Goal: Transaction & Acquisition: Obtain resource

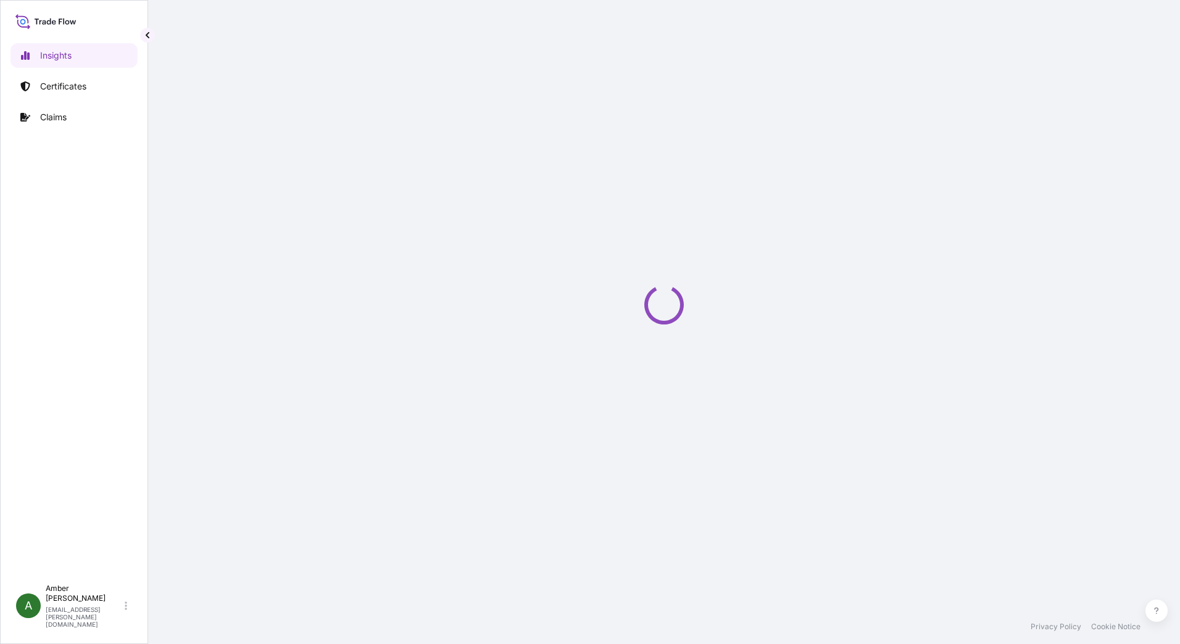
select select "2025"
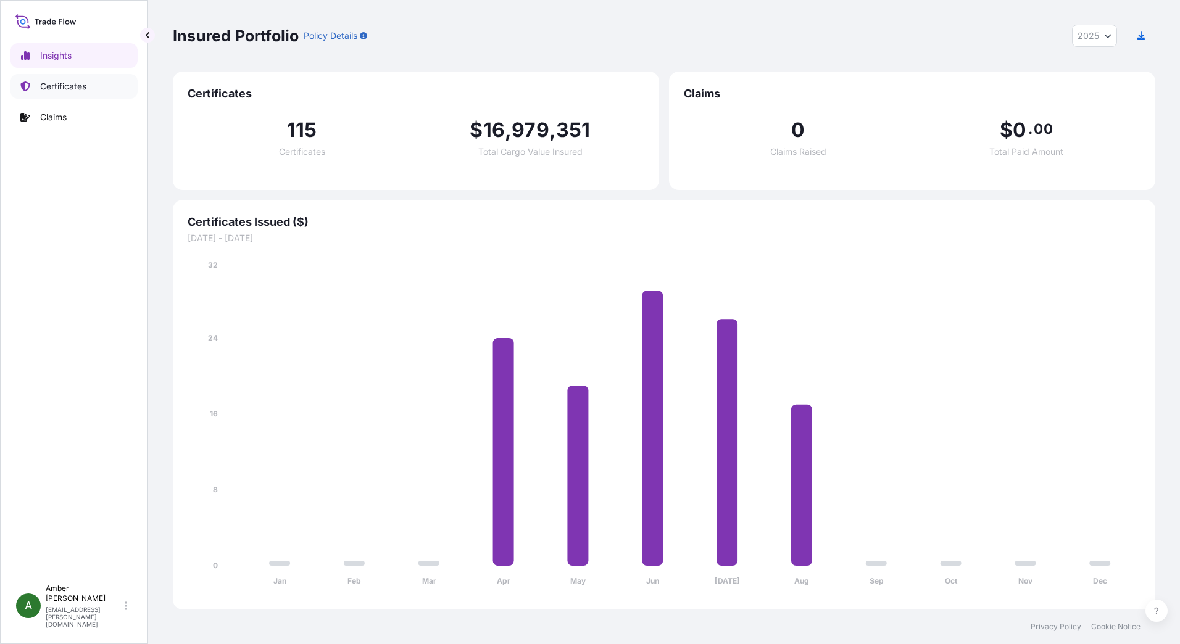
click at [72, 88] on p "Certificates" at bounding box center [63, 86] width 46 height 12
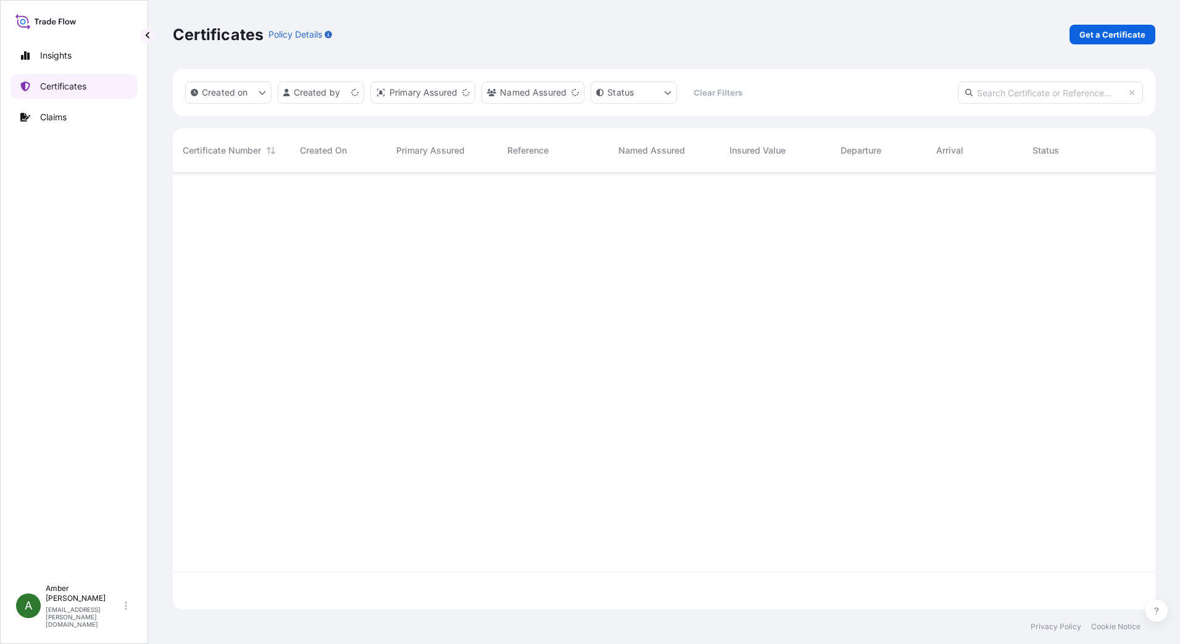
scroll to position [434, 973]
click at [1113, 33] on p "Get a Certificate" at bounding box center [1112, 34] width 66 height 12
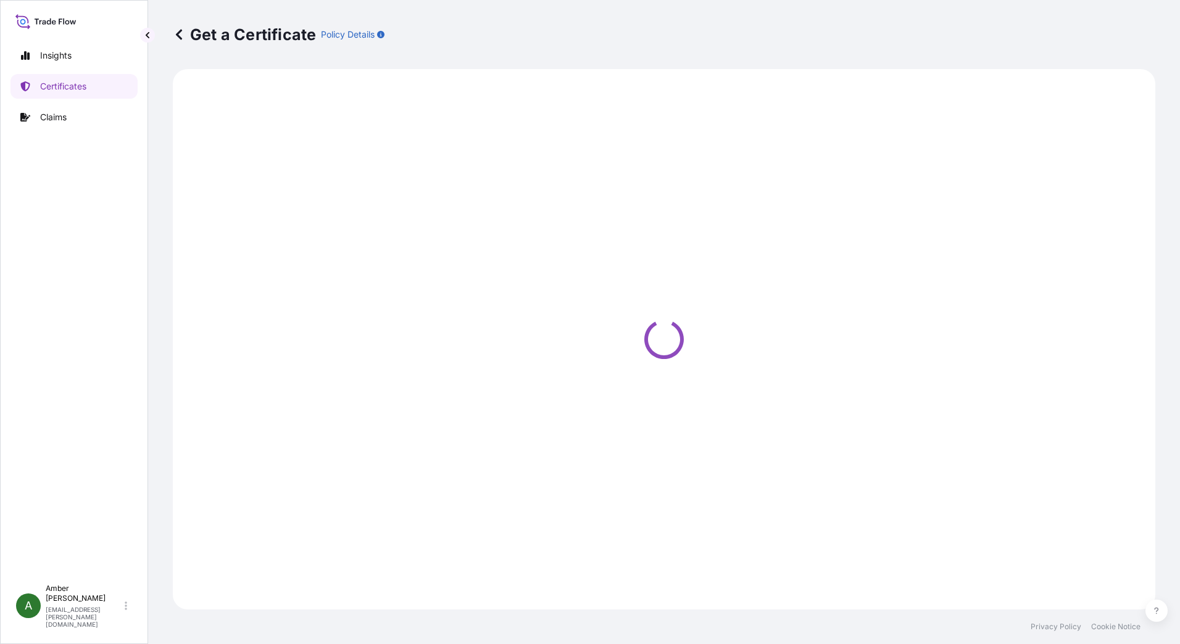
select select "Ocean Vessel"
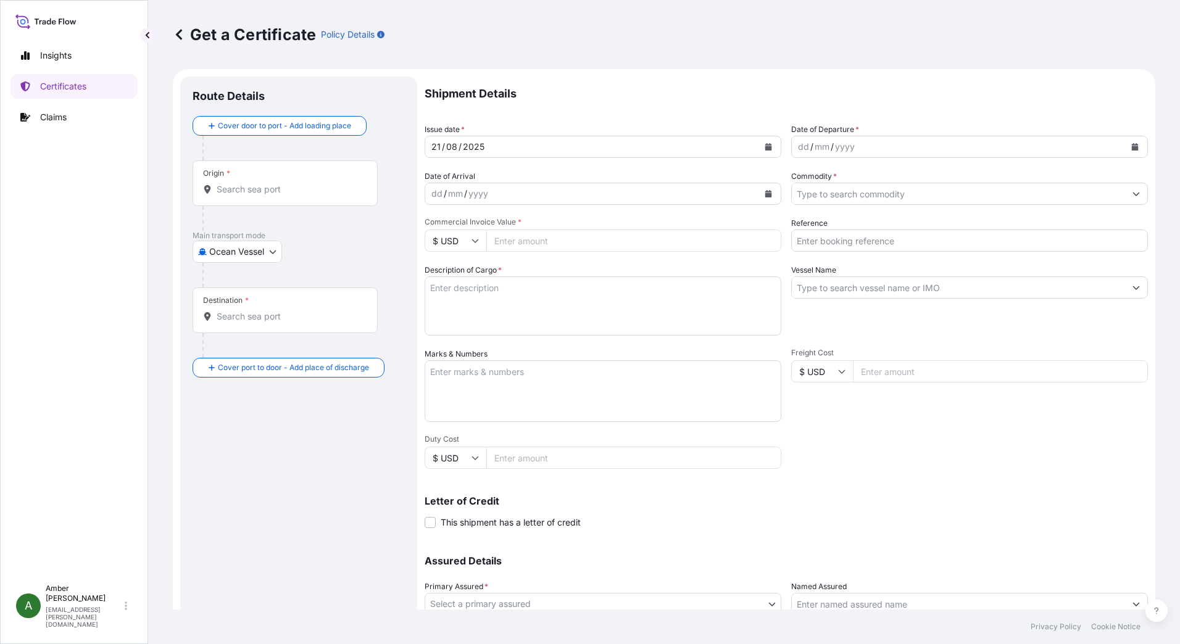
click at [262, 189] on input "Origin *" at bounding box center [290, 189] width 146 height 12
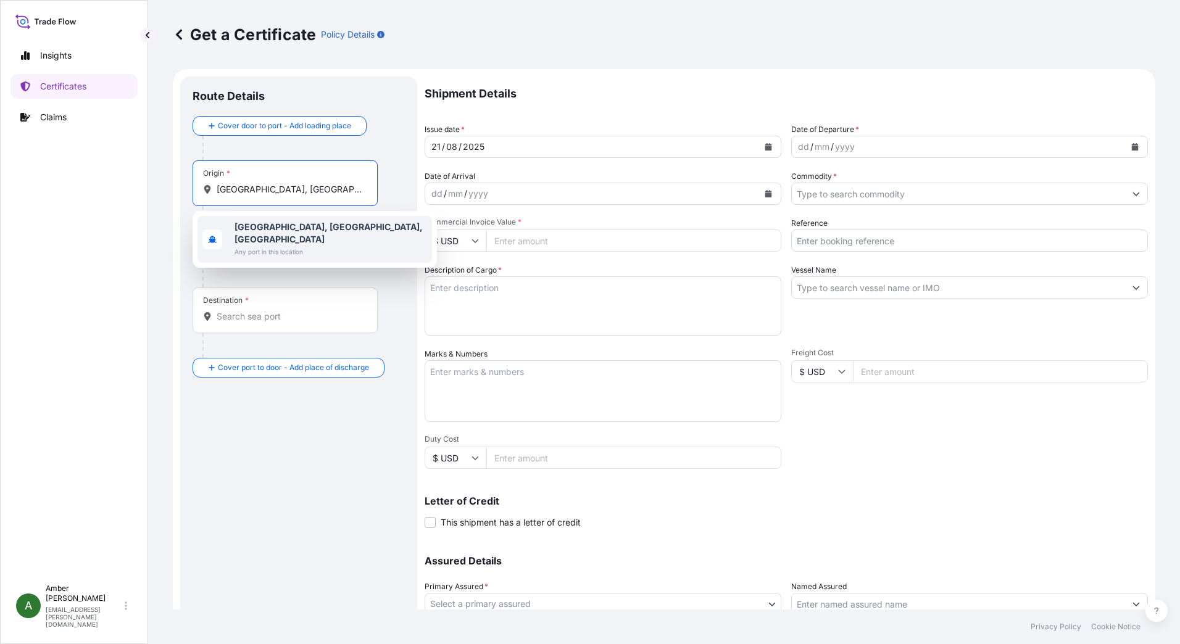
click at [262, 220] on div "[GEOGRAPHIC_DATA], [GEOGRAPHIC_DATA], [GEOGRAPHIC_DATA] Any port in this locati…" at bounding box center [314, 239] width 235 height 47
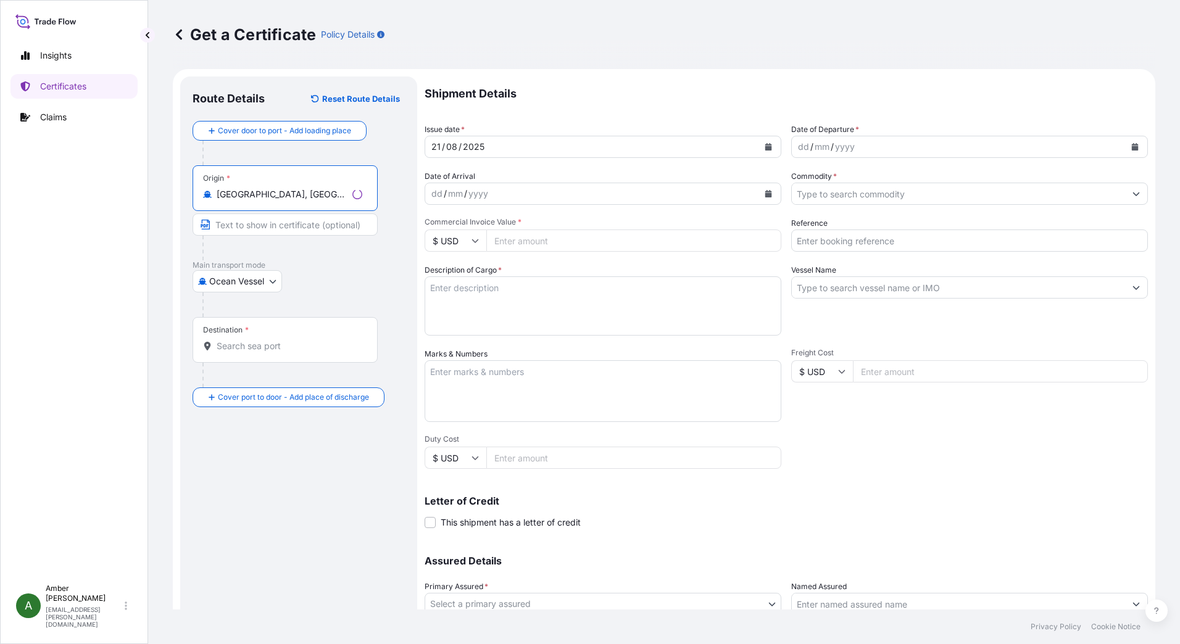
type input "[GEOGRAPHIC_DATA], [GEOGRAPHIC_DATA], [GEOGRAPHIC_DATA]"
click at [254, 346] on input "Destination *" at bounding box center [290, 346] width 146 height 12
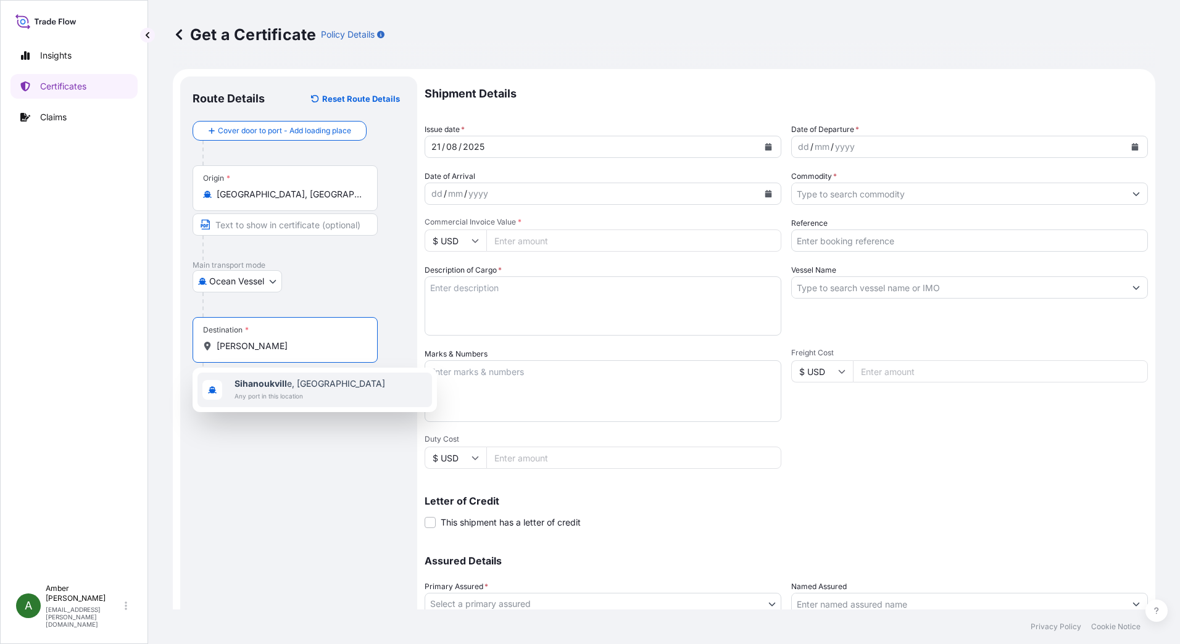
click at [266, 384] on b "Sihanoukvill" at bounding box center [261, 383] width 52 height 10
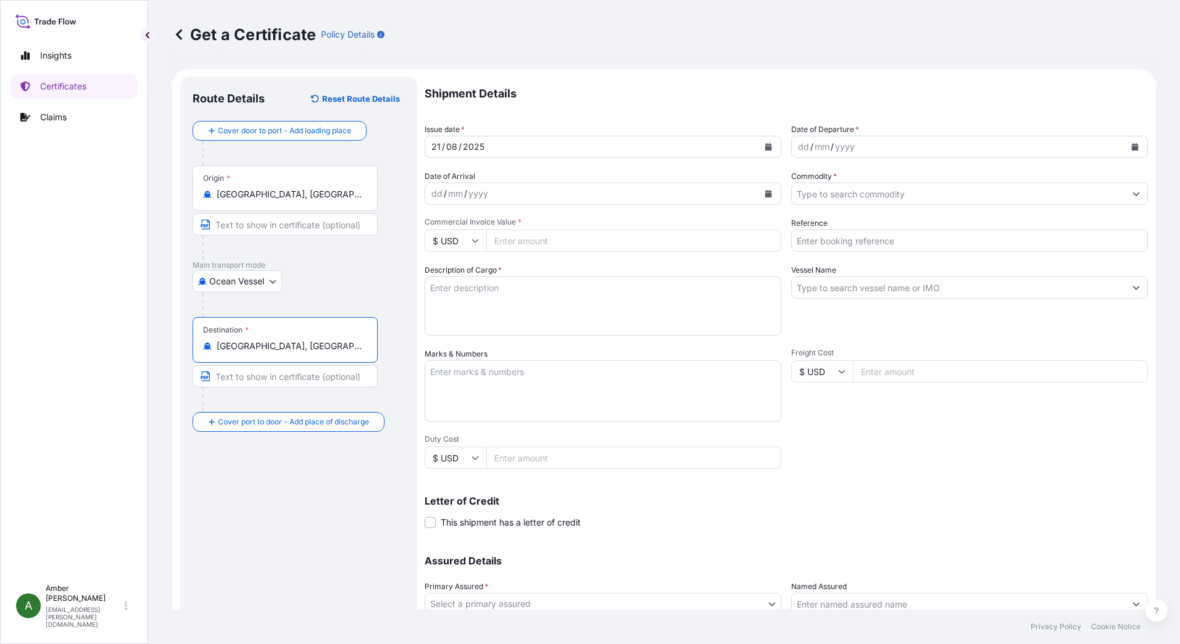
type input "[GEOGRAPHIC_DATA], [GEOGRAPHIC_DATA]"
click at [1132, 146] on icon "Calendar" at bounding box center [1135, 146] width 7 height 7
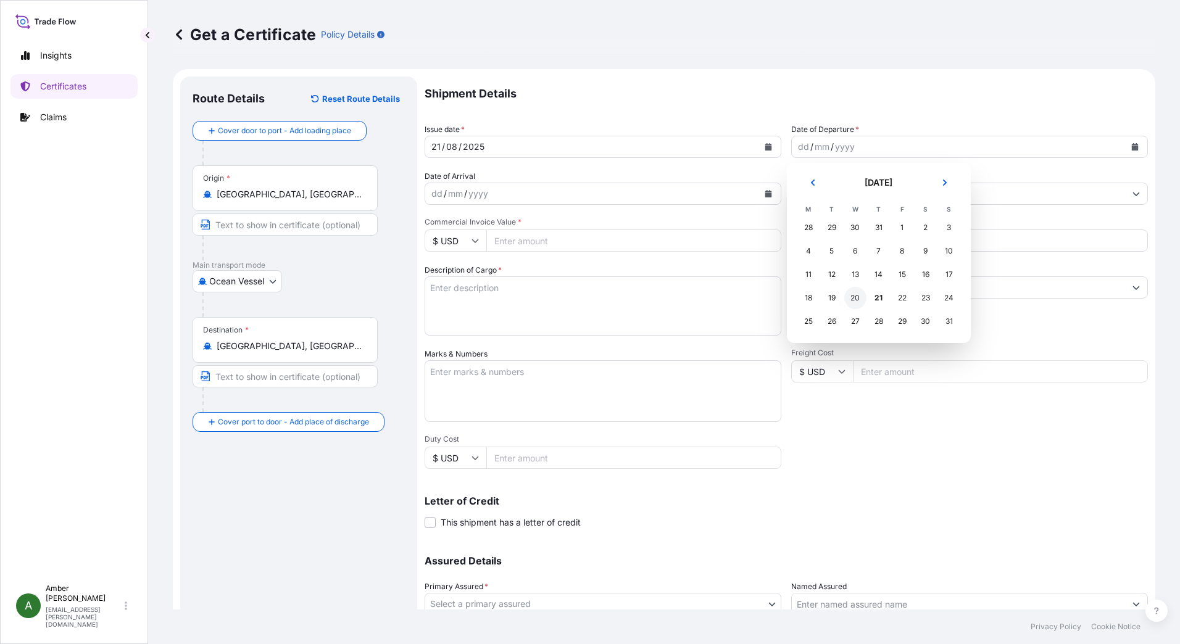
click at [849, 295] on div "20" at bounding box center [855, 298] width 22 height 22
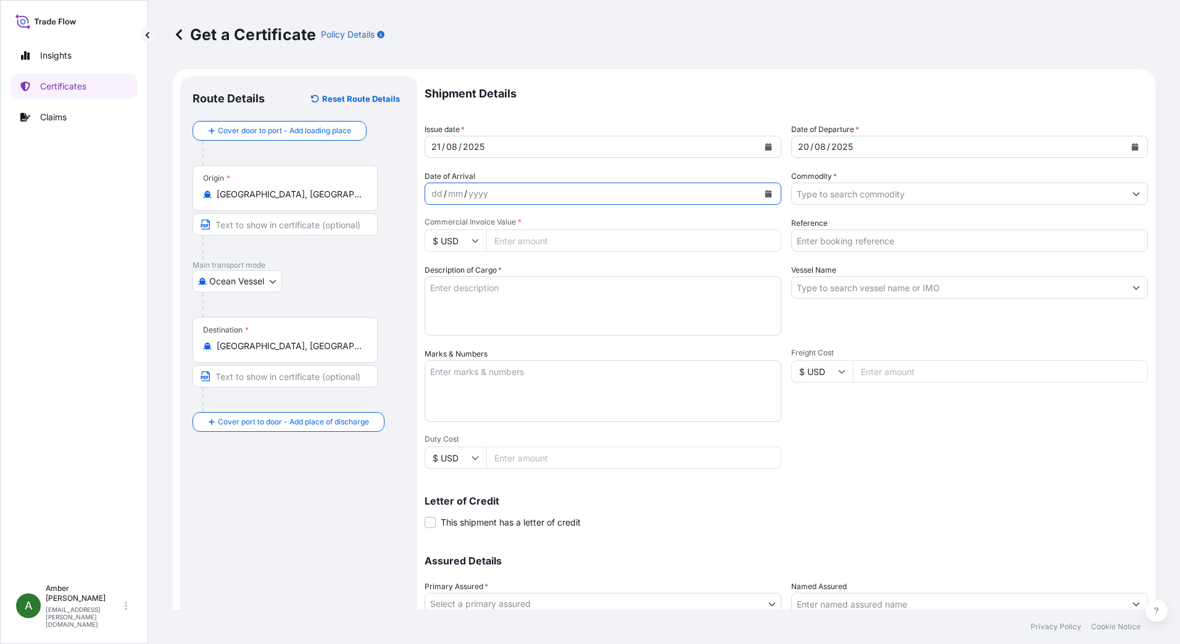
click at [766, 191] on icon "Calendar" at bounding box center [768, 193] width 7 height 7
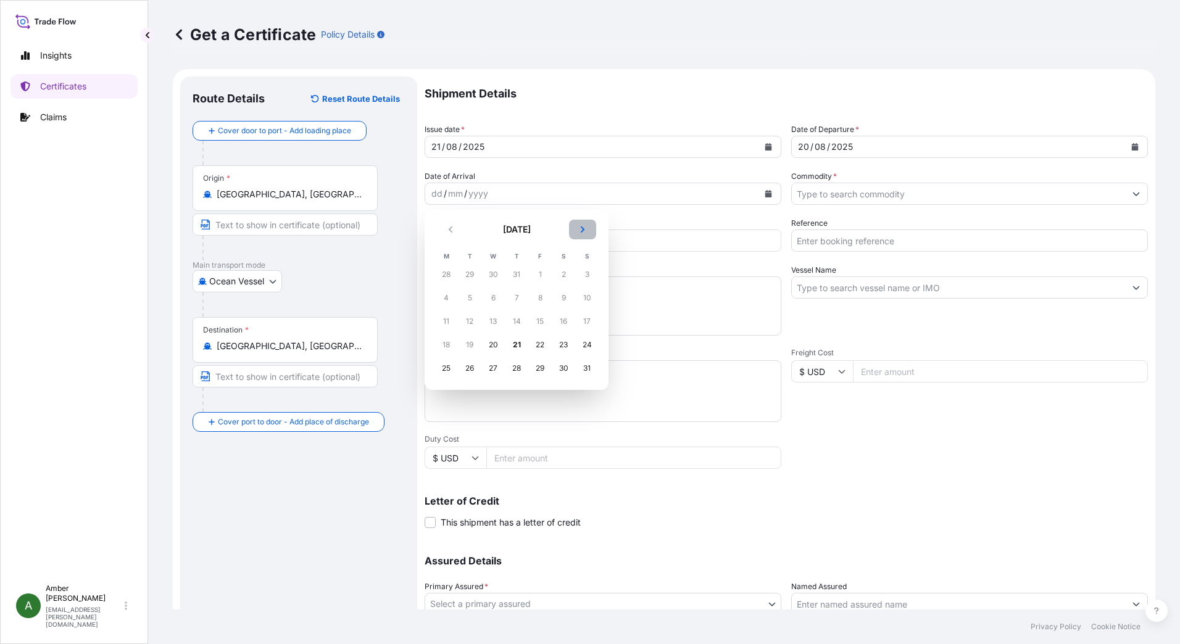
click at [586, 230] on button "Next" at bounding box center [582, 230] width 27 height 20
click at [538, 322] on div "17" at bounding box center [540, 321] width 22 height 22
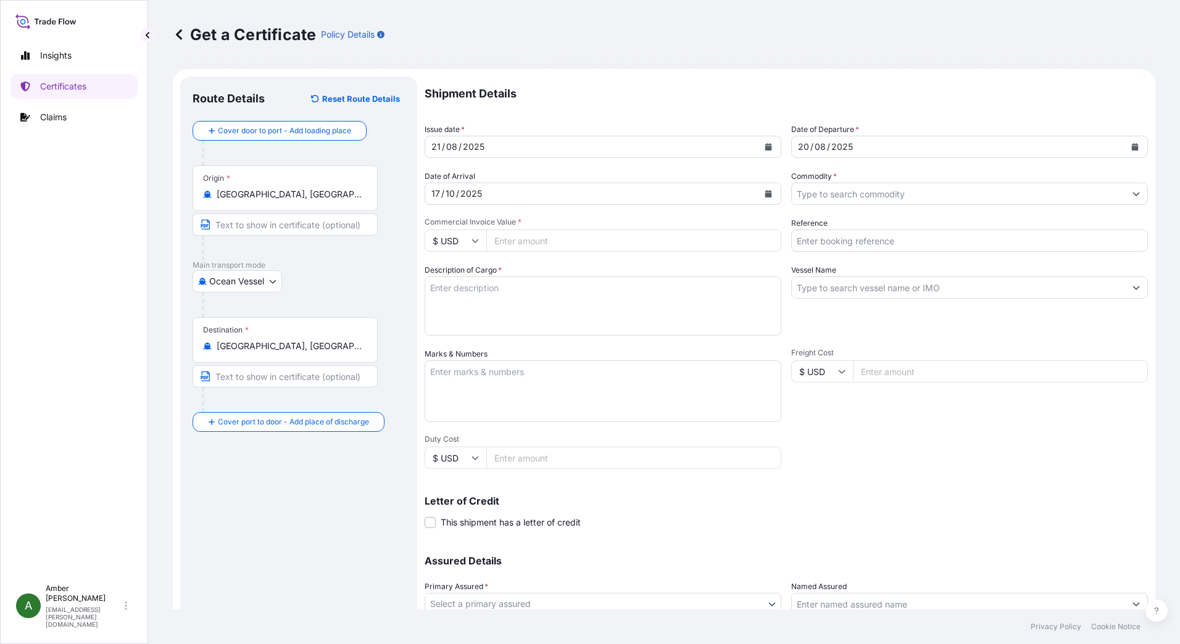
click at [866, 241] on input "Reference" at bounding box center [969, 241] width 357 height 22
paste input "257690472"
type input "257690472"
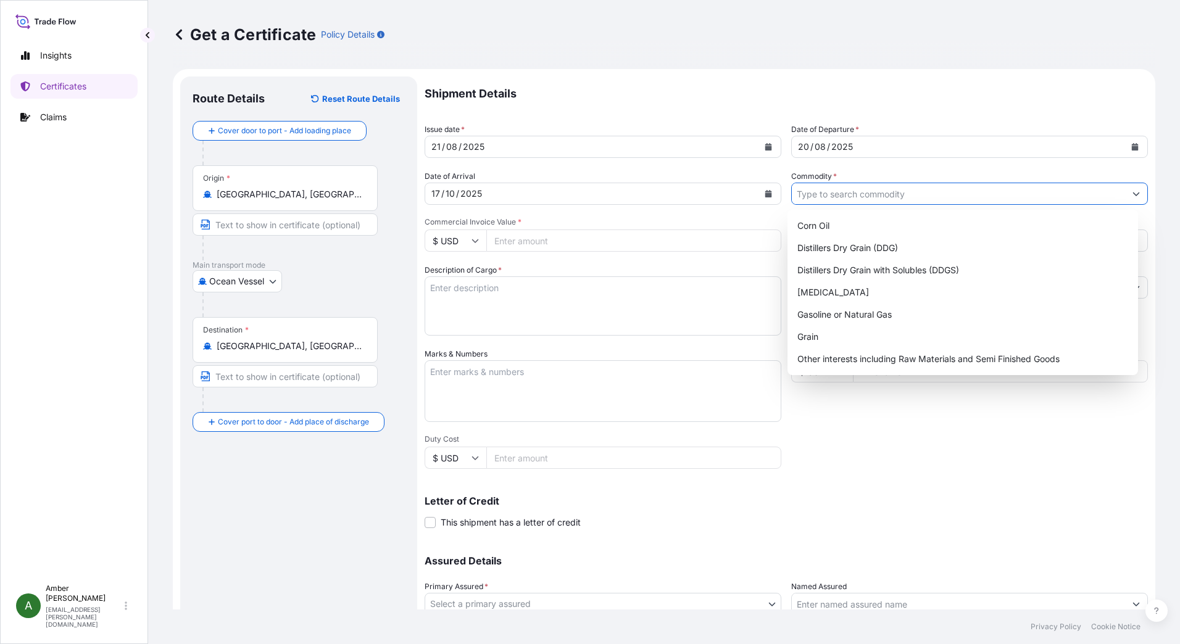
click at [853, 194] on input "Commodity *" at bounding box center [958, 194] width 333 height 22
click at [868, 266] on div "Distillers Dry Grain with Solubles (DDGS)" at bounding box center [962, 270] width 341 height 22
type input "Distillers Dry Grain with Solubles (DDGS)"
click at [577, 238] on input "Commercial Invoice Value *" at bounding box center [633, 241] width 295 height 22
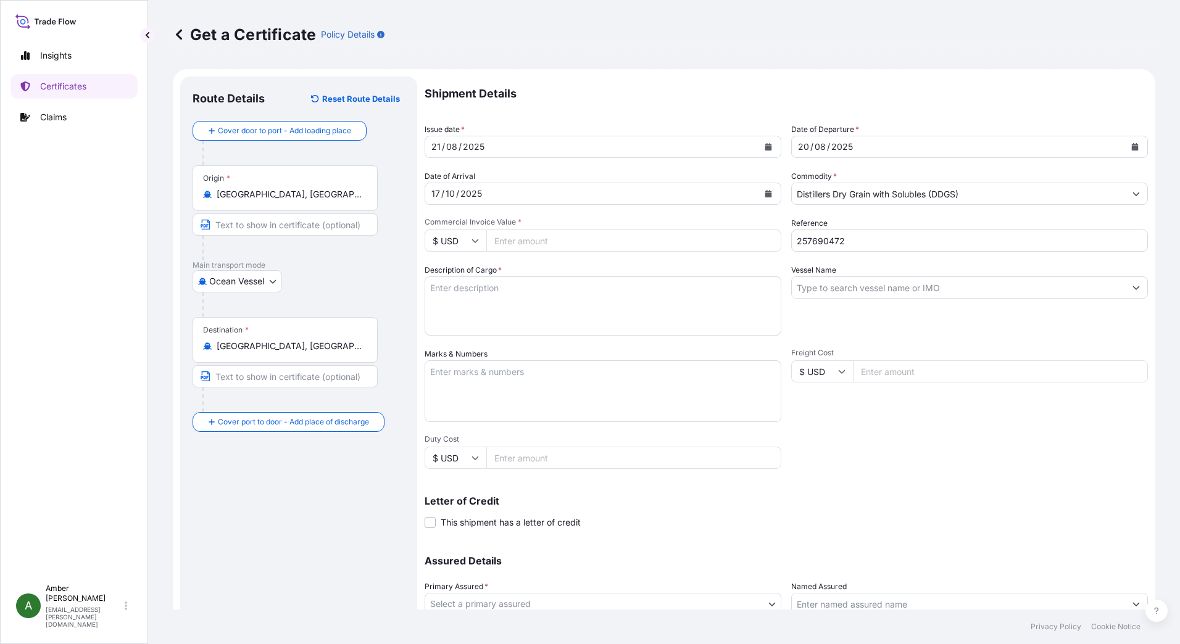
paste input "59953.21"
type input "59953.21"
click at [890, 284] on input "Vessel Name" at bounding box center [958, 287] width 333 height 22
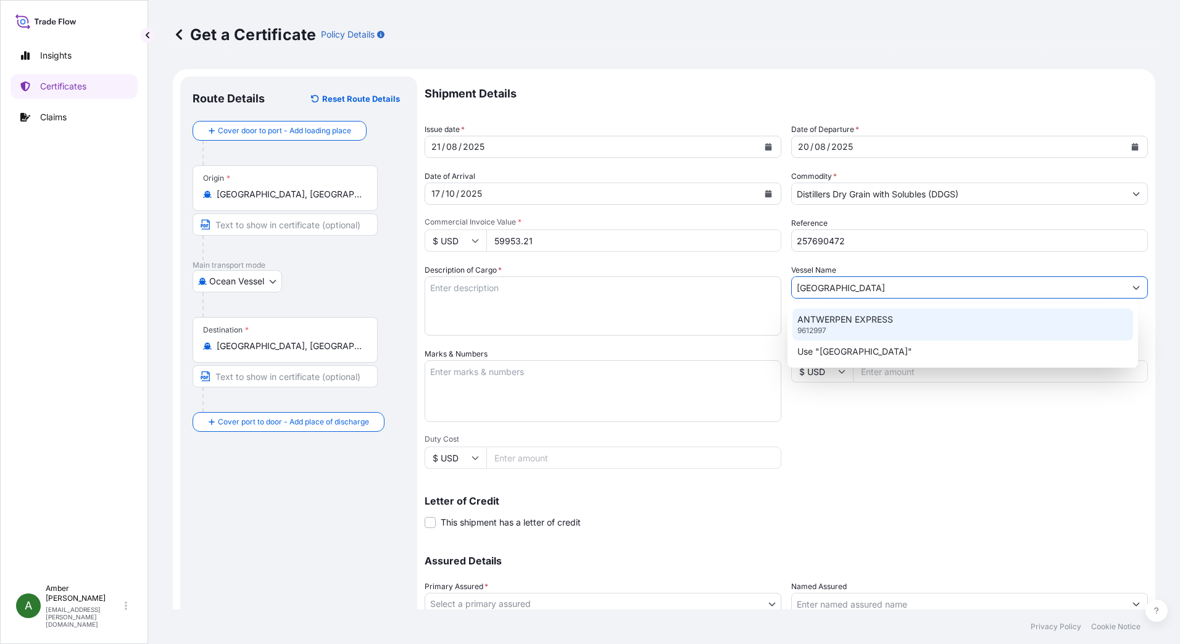
click at [873, 315] on p "ANTWERPEN EXPRESS" at bounding box center [845, 320] width 96 height 12
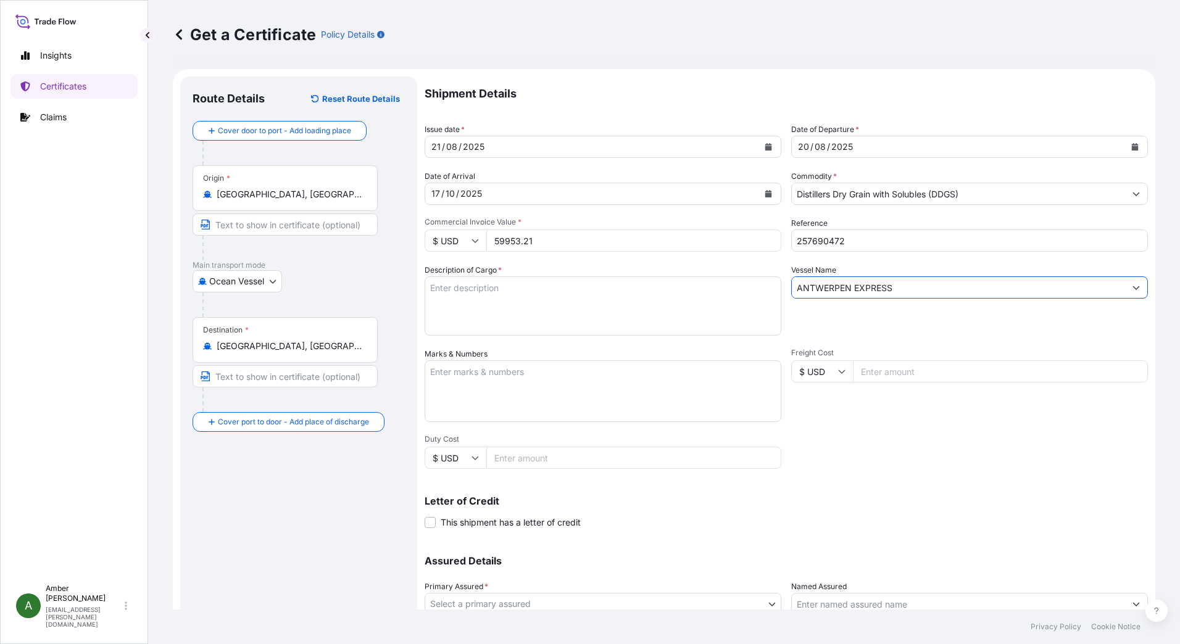
type input "ANTWERPEN EXPRESS"
click at [470, 291] on textarea "Description of Cargo *" at bounding box center [603, 305] width 357 height 59
paste textarea "DRIED DISTILLERS GRAINS WITH SOLUBLES TOTAL WEIGHT (MTS): 258.419 FREIGHT PREPA…"
click at [486, 330] on textarea "DRIED DISTILLERS GRAINS WITH SOLUBLES TOTAL WEIGHT (MTS): 258.419 FREIGHT PREPA…" at bounding box center [603, 305] width 357 height 59
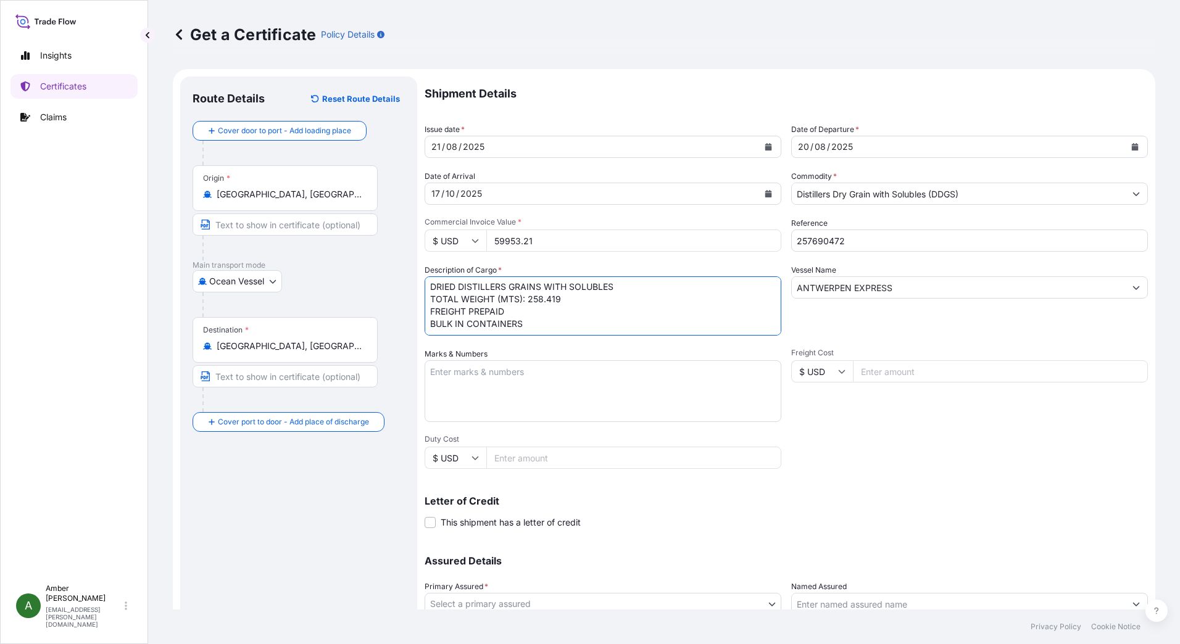
paste textarea "X20250812573509"
type textarea "DRIED DISTILLERS GRAINS WITH SOLUBLES TOTAL WEIGHT (MTS): 258.419 FREIGHT PREPA…"
click at [953, 460] on div "Shipment Details Issue date * [DATE] Date of Departure * [DATE] Date of Arrival…" at bounding box center [786, 371] width 723 height 588
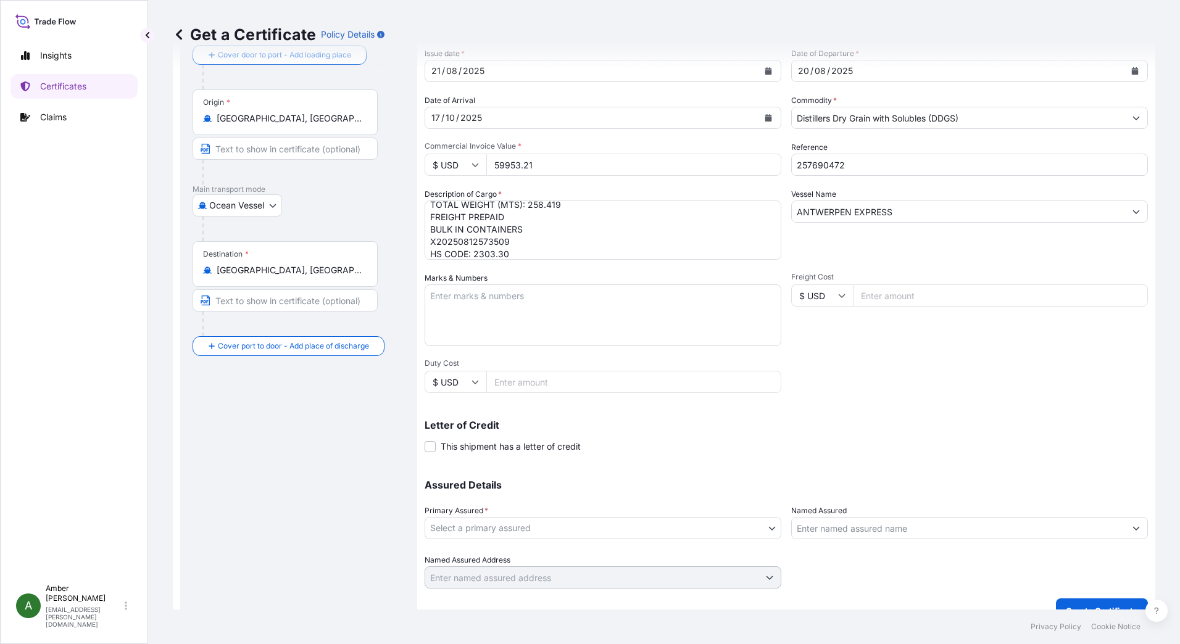
scroll to position [97, 0]
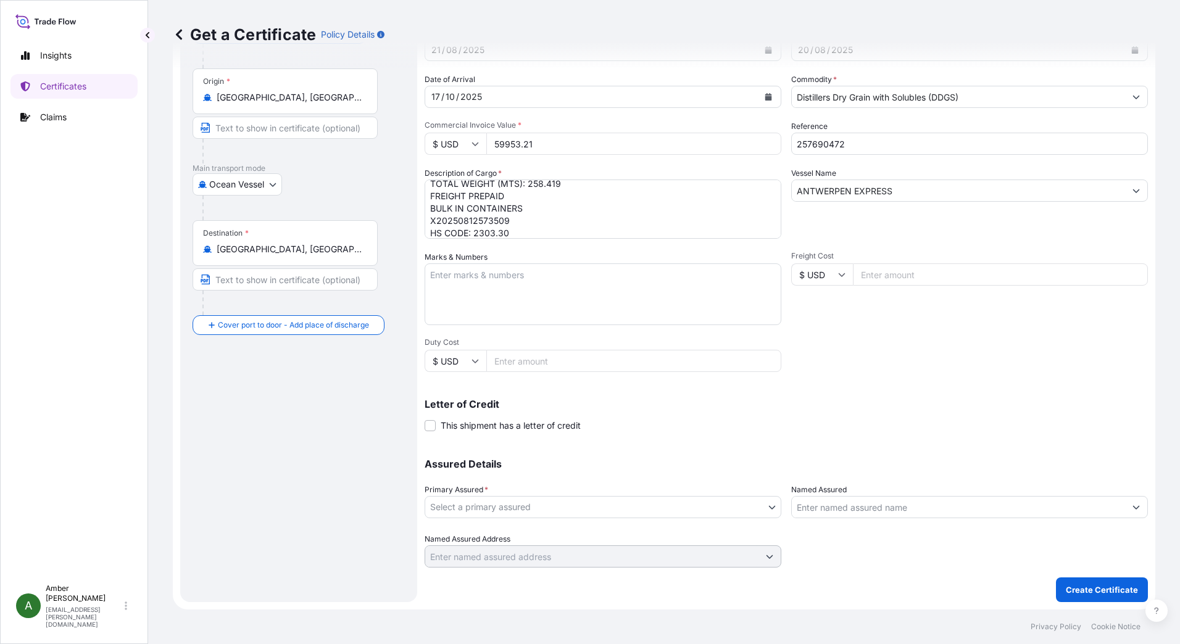
click at [614, 503] on body "Insights Certificates Claims A [PERSON_NAME] [PERSON_NAME][EMAIL_ADDRESS][PERSO…" at bounding box center [590, 322] width 1180 height 644
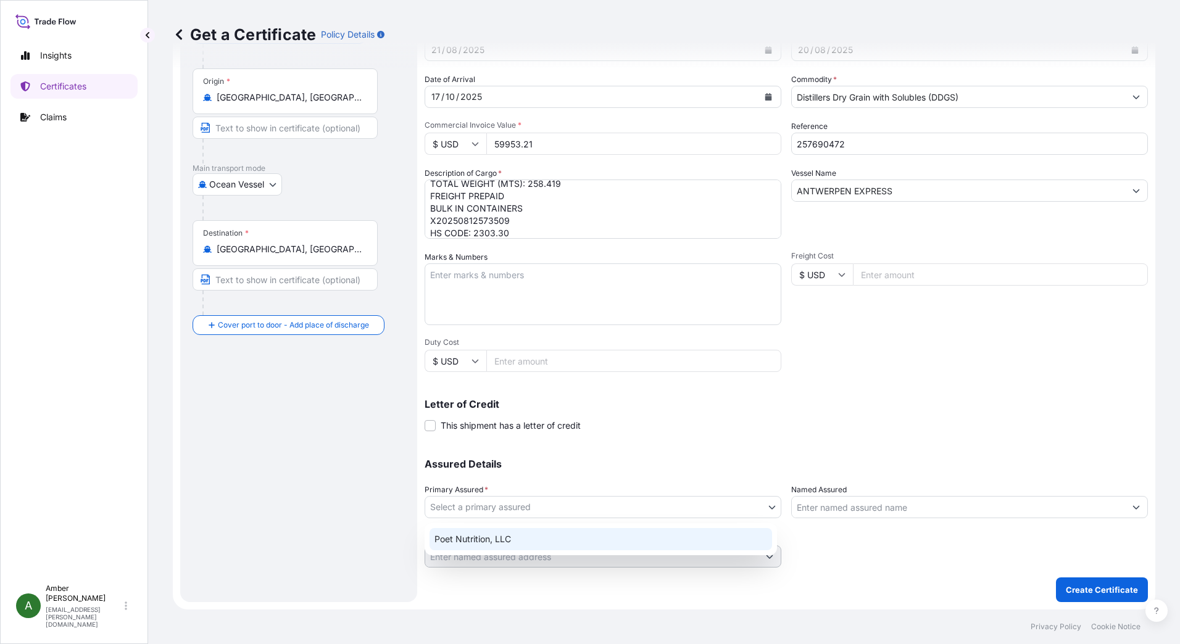
click at [578, 537] on div "Poet Nutrition, LLC" at bounding box center [601, 539] width 343 height 22
select select "31546"
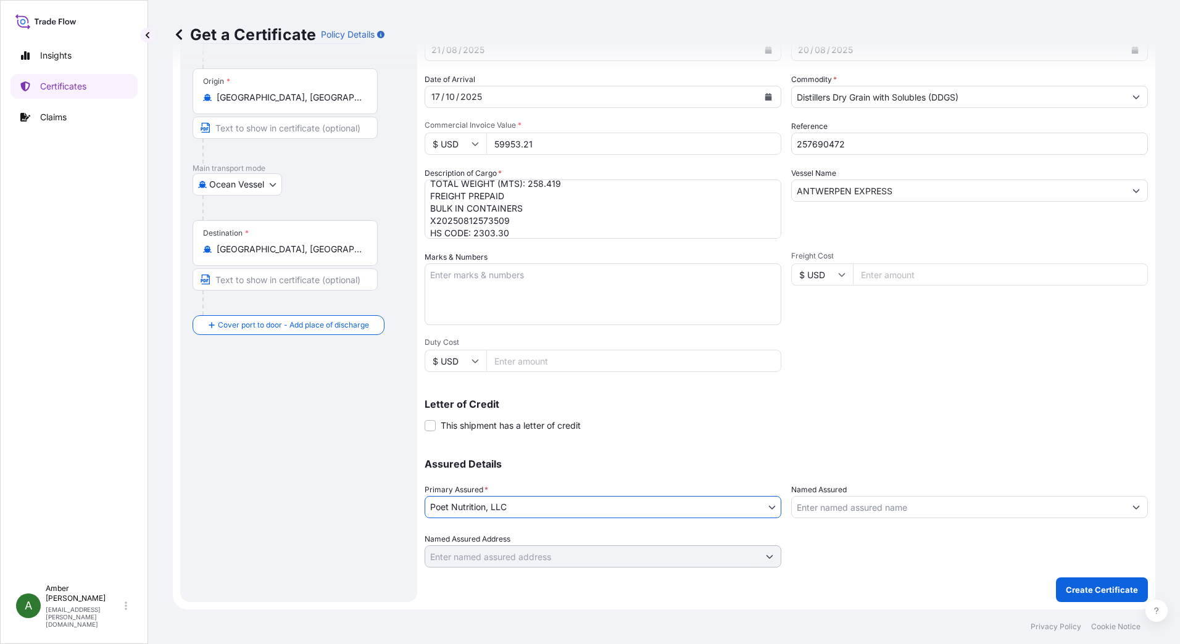
click at [835, 510] on input "Named Assured" at bounding box center [958, 507] width 333 height 22
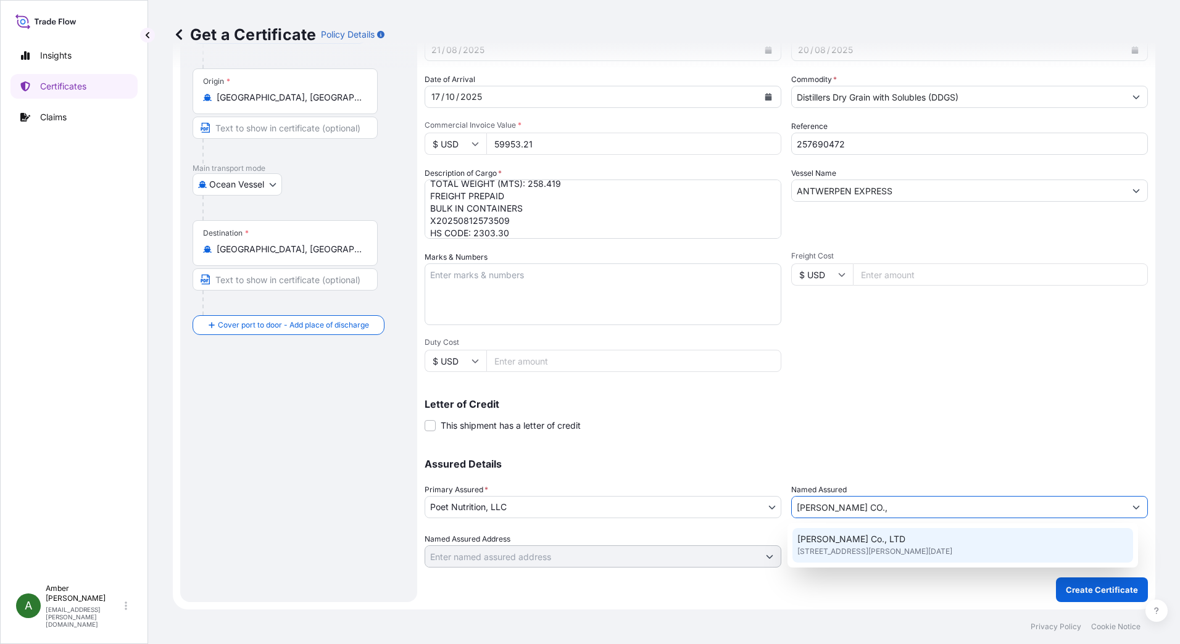
click at [836, 552] on span "[STREET_ADDRESS][PERSON_NAME][DATE]" at bounding box center [874, 552] width 155 height 12
type input "[PERSON_NAME] Co., LTD"
type input "[STREET_ADDRESS][PERSON_NAME][DATE]"
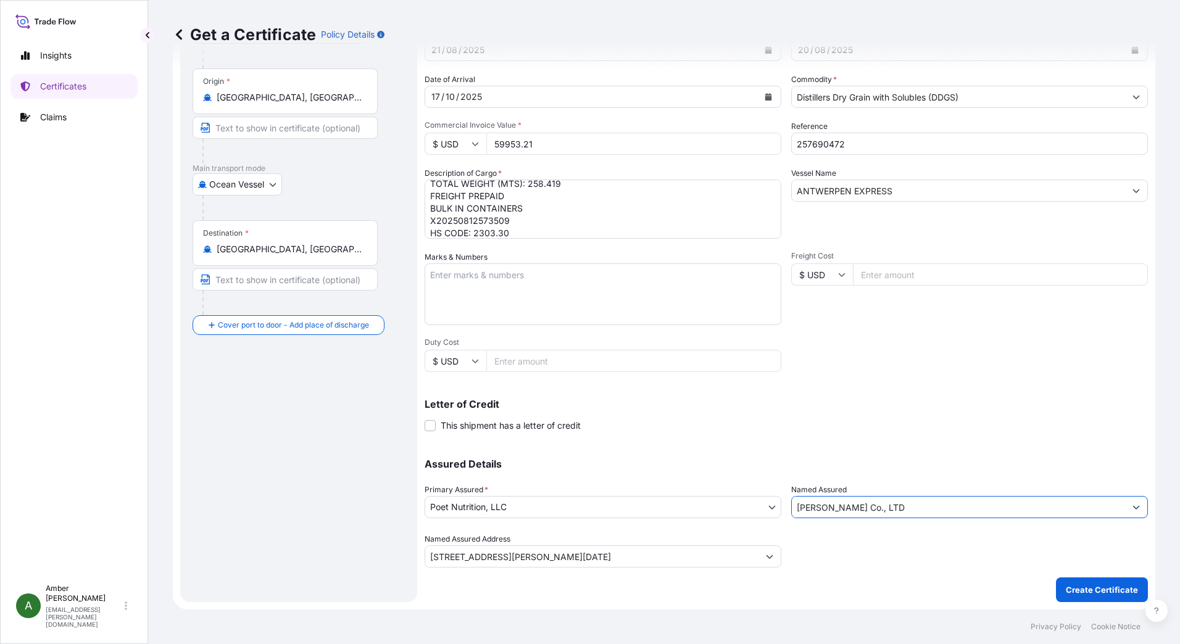
type input "[PERSON_NAME] Co., LTD"
click at [842, 419] on div "Letter of Credit This shipment has a letter of credit Letter of credit * Letter…" at bounding box center [786, 415] width 723 height 33
click at [1089, 588] on p "Create Certificate" at bounding box center [1102, 590] width 72 height 12
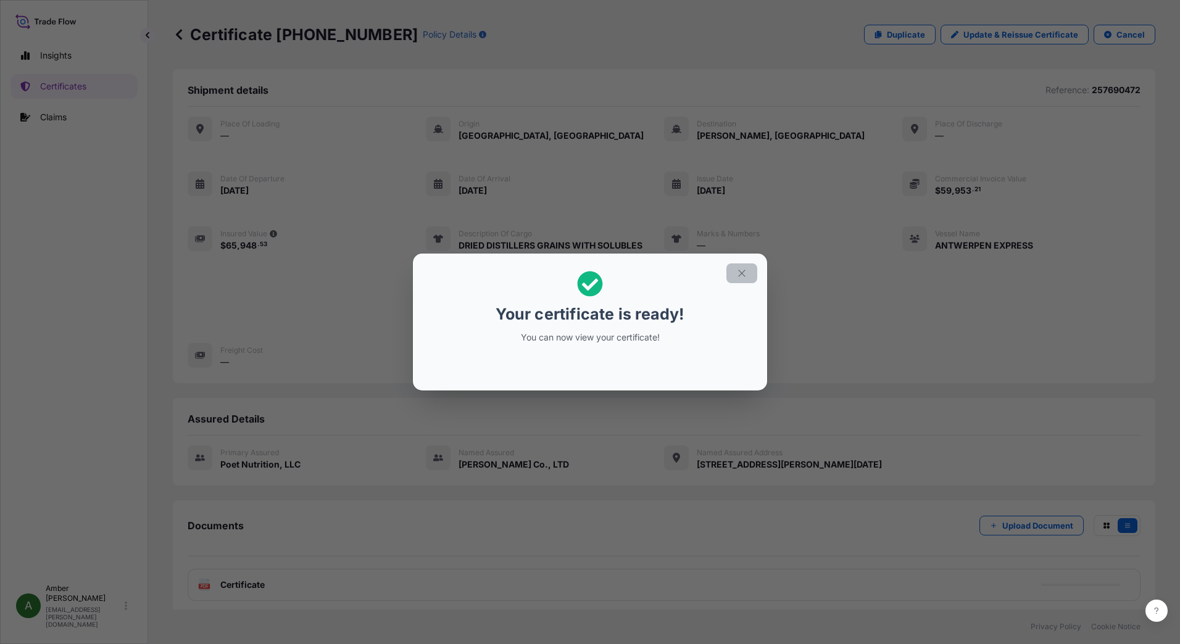
click at [742, 275] on icon "button" at bounding box center [741, 273] width 11 height 11
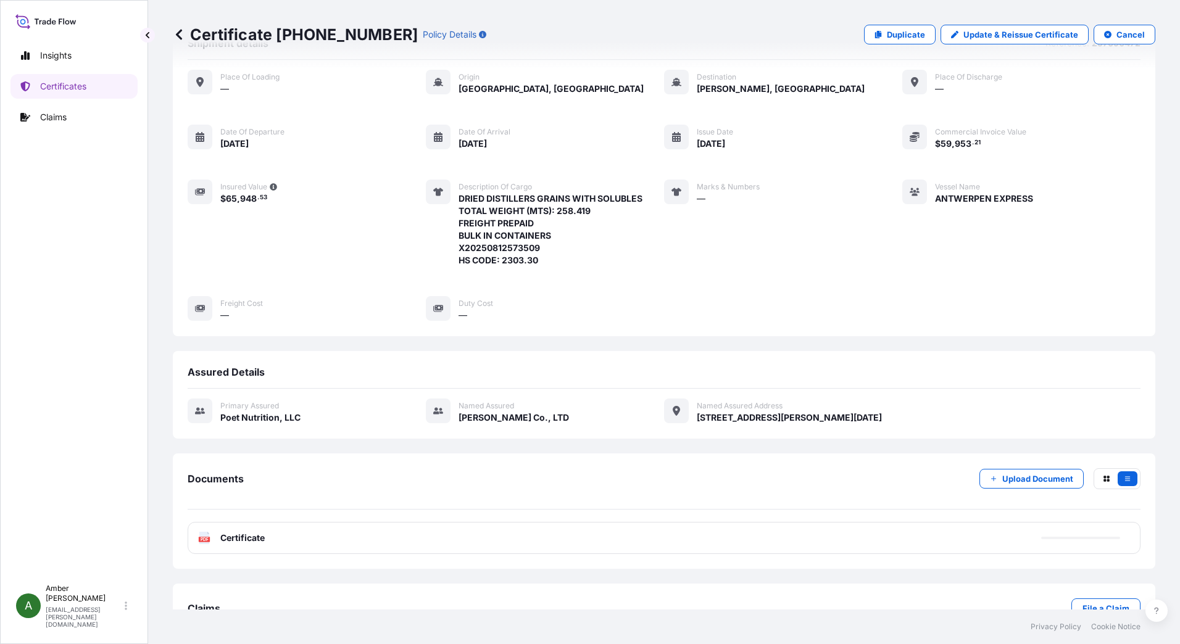
scroll to position [83, 0]
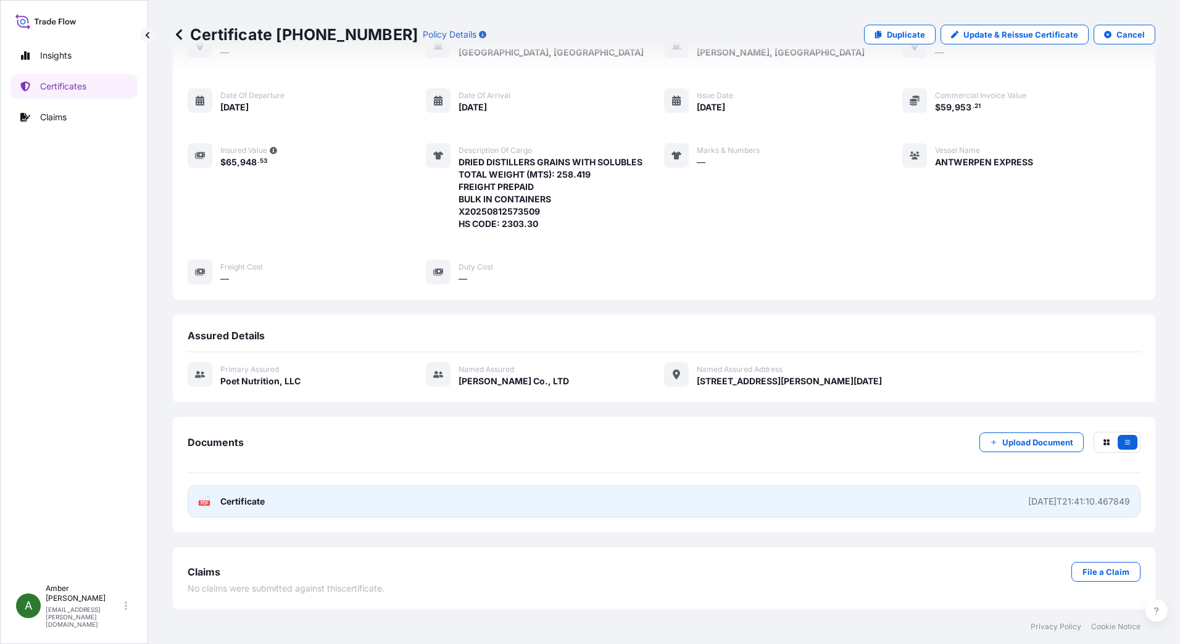
click at [237, 503] on span "Certificate" at bounding box center [242, 502] width 44 height 12
